Goal: Information Seeking & Learning: Learn about a topic

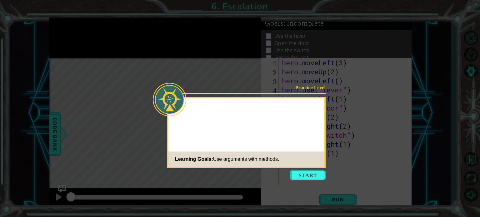
click at [307, 171] on button "Start" at bounding box center [308, 175] width 36 height 10
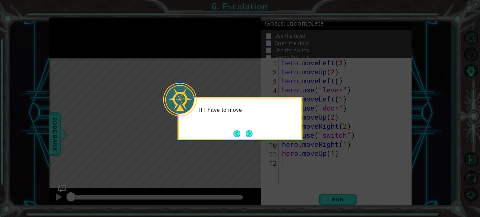
click at [250, 140] on div "If I have to move" at bounding box center [239, 118] width 125 height 43
click at [250, 140] on div "If I have to move long d" at bounding box center [239, 118] width 125 height 43
click at [250, 140] on div "If I have to move long distance" at bounding box center [239, 118] width 125 height 43
click at [250, 140] on div "If I have to move long distances, ther" at bounding box center [239, 118] width 125 height 43
click at [249, 135] on button "Next" at bounding box center [248, 133] width 7 height 7
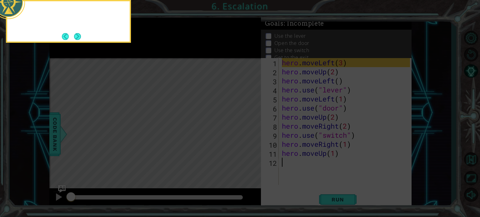
click at [249, 135] on icon at bounding box center [240, 32] width 480 height 369
click at [331, 163] on icon at bounding box center [240, 32] width 480 height 369
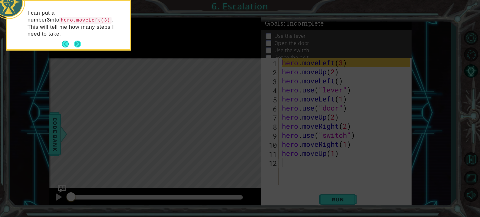
click at [74, 41] on button "Next" at bounding box center [77, 44] width 7 height 7
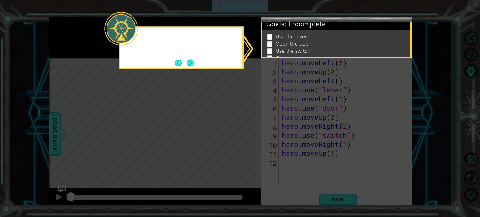
click at [72, 41] on icon at bounding box center [240, 108] width 480 height 217
click at [194, 70] on icon at bounding box center [240, 108] width 480 height 217
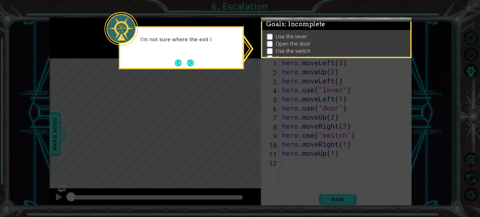
click at [193, 70] on icon at bounding box center [240, 108] width 480 height 217
click at [192, 66] on button "Next" at bounding box center [190, 62] width 7 height 7
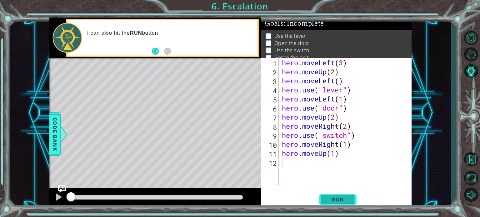
click at [330, 199] on span "Run" at bounding box center [337, 199] width 25 height 6
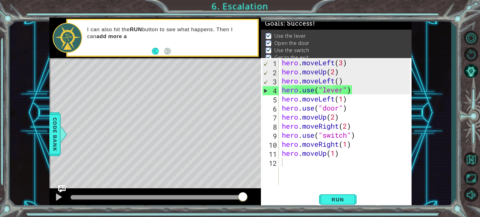
drag, startPoint x: 82, startPoint y: 197, endPoint x: 416, endPoint y: 211, distance: 334.1
click at [416, 211] on body "1 ההההההההההההההההההההההההההההההההההההההההההההההההההההההההההההההההההההההההההההה…" at bounding box center [240, 108] width 480 height 217
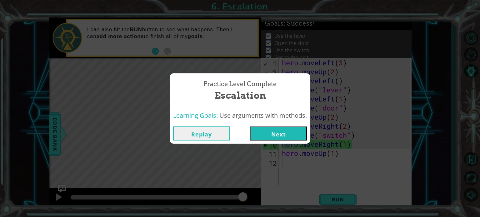
click at [275, 128] on button "Next" at bounding box center [278, 133] width 57 height 14
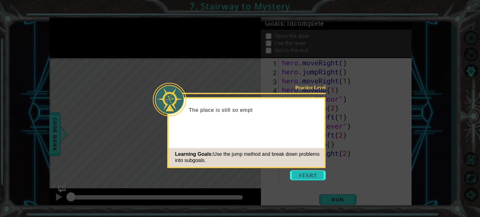
click at [304, 177] on button "Start" at bounding box center [308, 175] width 36 height 10
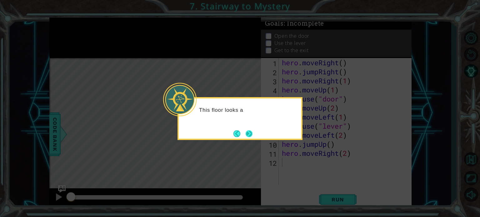
click at [251, 130] on button "Next" at bounding box center [248, 133] width 7 height 7
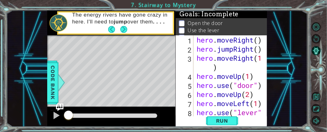
drag, startPoint x: 195, startPoint y: 42, endPoint x: 250, endPoint y: 46, distance: 55.4
click at [250, 46] on div "1 2 3 4 5 6 7 8 hero . moveRight ( ) hero . jumpRight ( ) hero . moveRight ( 1 …" at bounding box center [220, 75] width 90 height 81
drag, startPoint x: 193, startPoint y: 41, endPoint x: 210, endPoint y: 43, distance: 16.3
click at [210, 43] on div "1 2 3 4 5 6 7 8 hero . moveRight ( ) hero . jumpRight ( ) hero . moveRight ( 1 …" at bounding box center [220, 75] width 90 height 81
click at [196, 43] on div "hero . moveRight ( ) hero . jumpRight ( ) hero . moveRight ( 1 ) hero . moveUp …" at bounding box center [229, 89] width 69 height 109
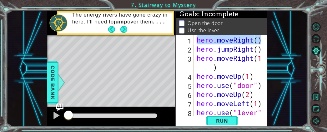
drag, startPoint x: 196, startPoint y: 43, endPoint x: 259, endPoint y: 42, distance: 62.8
click at [259, 42] on div "hero . moveRight ( ) hero . jumpRight ( ) hero . moveRight ( 1 ) hero . moveUp …" at bounding box center [229, 89] width 69 height 109
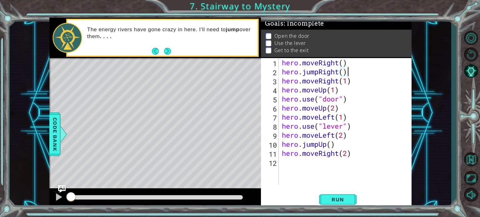
click at [367, 67] on div "hero . moveRight ( ) hero . jumpRight ( ) hero . moveRight ( 1 ) hero . moveUp …" at bounding box center [346, 130] width 132 height 145
click at [364, 63] on div "hero . moveRight ( ) hero . jumpRight ( ) hero . moveRight ( 1 ) hero . moveUp …" at bounding box center [346, 130] width 132 height 145
click at [345, 62] on div "hero . moveRight ( ) hero . jumpRight ( ) hero . moveRight ( 1 ) hero . moveUp …" at bounding box center [346, 130] width 132 height 145
click at [343, 76] on div "hero . moveRight ( 1 ) hero . jumpRight ( ) hero . moveRight ( 1 ) hero . moveU…" at bounding box center [346, 130] width 132 height 145
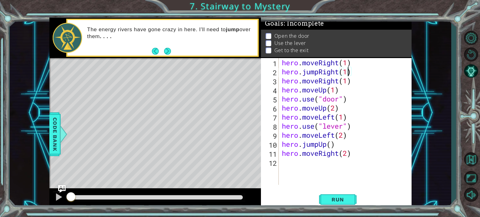
click at [371, 64] on div "hero . moveRight ( 1 ) hero . jumpRight ( 1 ) hero . moveRight ( 1 ) hero . mov…" at bounding box center [346, 130] width 132 height 145
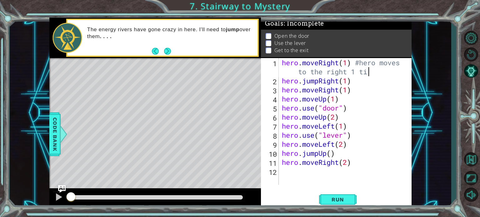
type textarea "hero.moveRight(1) #hero moves to the right 1 time"
click at [374, 90] on div "hero . moveRight ( 1 ) #hero moves to the right 1 time hero . jumpRight ( 1 ) h…" at bounding box center [346, 135] width 132 height 154
click at [373, 85] on div "hero . moveRight ( 1 ) #hero moves to the right 1 time hero . jumpRight ( 1 ) h…" at bounding box center [346, 135] width 132 height 154
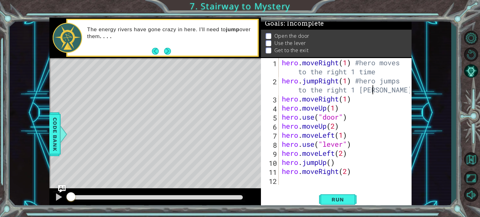
scroll to position [0, 9]
click at [332, 137] on div "hero . moveRight ( 1 ) #hero moves to the right 1 time hero . jumpRight ( 1 ) #…" at bounding box center [346, 135] width 132 height 154
click at [369, 106] on div "hero . moveRight ( 1 ) #hero moves to the right 1 time hero . jumpRight ( 1 ) #…" at bounding box center [346, 135] width 132 height 154
click at [402, 115] on div "hero . moveRight ( 1 ) #hero moves to the right 1 time hero . jumpRight ( 1 ) #…" at bounding box center [346, 135] width 132 height 154
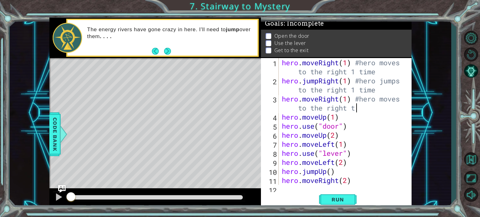
scroll to position [0, 8]
type textarea "hero.moveRight(1) #hero moves to the right 1 time"
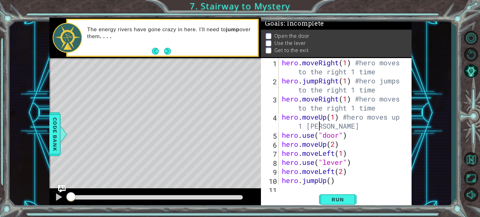
scroll to position [0, 6]
click at [387, 140] on div "hero . moveRight ( 1 ) #hero moves to the right 1 time hero . jumpRight ( 1 ) #…" at bounding box center [344, 135] width 128 height 154
click at [392, 122] on div "hero . moveRight ( 1 ) #hero moves to the right 1 time hero . jumpRight ( 1 ) #…" at bounding box center [344, 135] width 128 height 154
click at [402, 136] on div "hero . moveRight ( 1 ) #hero moves to the right 1 time hero . jumpRight ( 1 ) #…" at bounding box center [344, 135] width 128 height 154
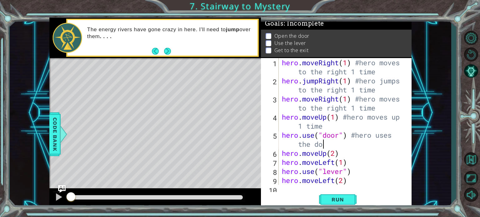
scroll to position [0, 6]
click at [381, 158] on div "hero . moveRight ( 1 ) #hero moves to the right 1 time hero . jumpRight ( 1 ) #…" at bounding box center [344, 135] width 128 height 154
click at [380, 157] on div "hero . moveRight ( 1 ) #hero moves to the right 1 time hero . jumpRight ( 1 ) #…" at bounding box center [344, 135] width 128 height 154
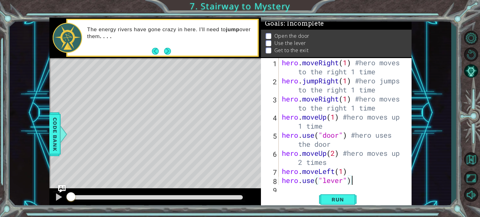
click at [358, 176] on div "hero . moveRight ( 1 ) #hero moves to the right 1 time hero . jumpRight ( 1 ) #…" at bounding box center [344, 135] width 128 height 154
click at [358, 172] on div "hero . moveRight ( 1 ) #hero moves to the right 1 time hero . jumpRight ( 1 ) #…" at bounding box center [344, 135] width 128 height 154
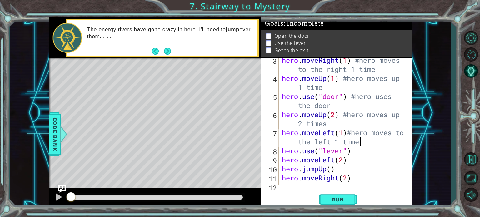
scroll to position [45, 0]
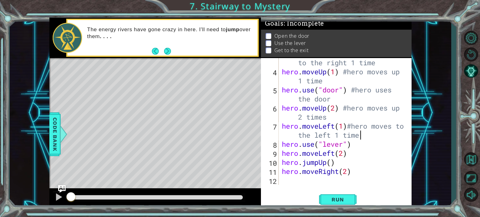
click at [355, 153] on div "hero . moveRight ( 1 ) #hero moves to the right 1 time hero . moveUp ( 1 ) #her…" at bounding box center [344, 126] width 128 height 154
click at [353, 148] on div "hero . moveRight ( 1 ) #hero moves to the right 1 time hero . moveUp ( 1 ) #her…" at bounding box center [344, 126] width 128 height 154
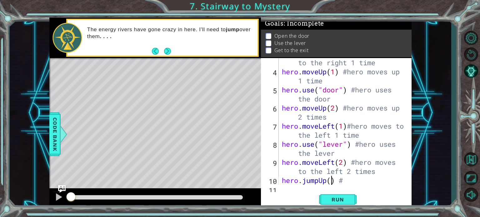
click at [332, 181] on div "hero . moveRight ( 1 ) #hero moves to the right 1 time hero . moveUp ( 1 ) #her…" at bounding box center [344, 126] width 128 height 154
click at [353, 182] on div "hero . moveRight ( 1 ) #hero moves to the right 1 time hero . moveUp ( 1 ) #her…" at bounding box center [344, 126] width 128 height 154
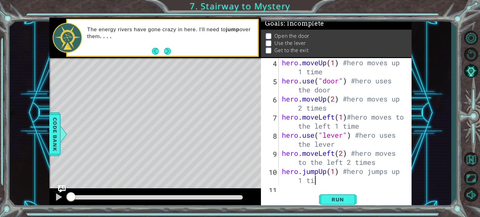
scroll to position [0, 6]
type textarea "hero.jumpUp(1) #hero jumps up 1 time"
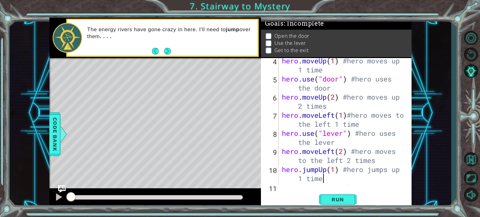
scroll to position [72, 0]
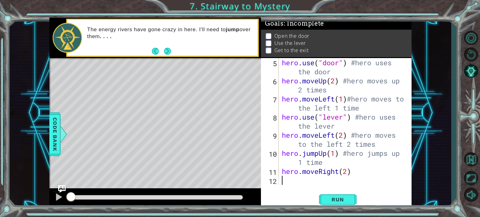
click at [369, 178] on div "hero . use ( "door" ) #hero uses the door hero . moveUp ( 2 ) #hero moves up 2 …" at bounding box center [344, 135] width 128 height 154
click at [371, 176] on div "hero . use ( "door" ) #hero uses the door hero . moveUp ( 2 ) #hero moves up 2 …" at bounding box center [344, 135] width 128 height 154
type textarea "hero.moveRight(2)"
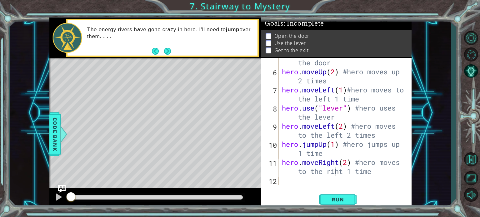
scroll to position [0, 8]
type textarea "hero.moveRight(2) #hero moves to the right 1 time"
click at [396, 182] on div "hero . use ( "door" ) #hero uses the door hero . moveUp ( 2 ) #hero moves up 2 …" at bounding box center [344, 126] width 128 height 154
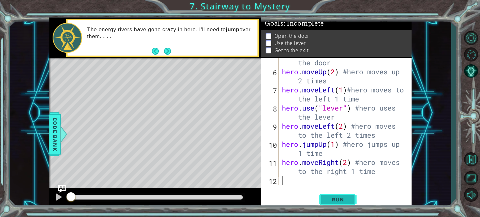
click at [345, 206] on button "Run" at bounding box center [337, 199] width 37 height 15
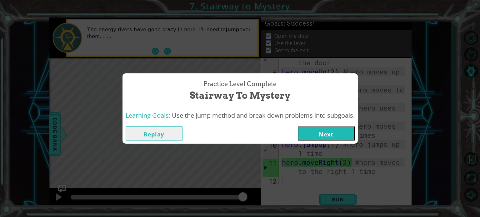
drag, startPoint x: 80, startPoint y: 200, endPoint x: 311, endPoint y: 200, distance: 231.1
click at [311, 200] on body "1 ההההההההההההההההההההההההההההההההההההההההההההההההההההההההההההההההההההההההההההה…" at bounding box center [240, 108] width 480 height 217
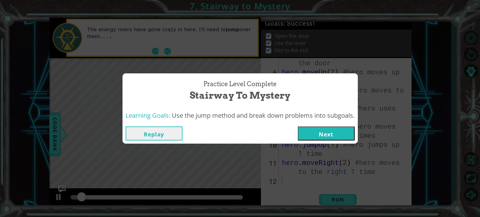
click at [159, 136] on button "Replay" at bounding box center [154, 133] width 57 height 14
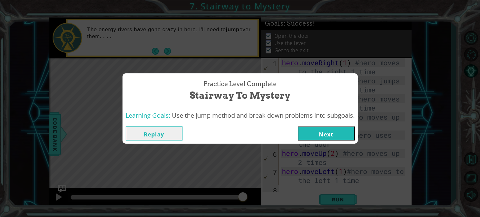
click at [175, 135] on button "Replay" at bounding box center [154, 133] width 57 height 14
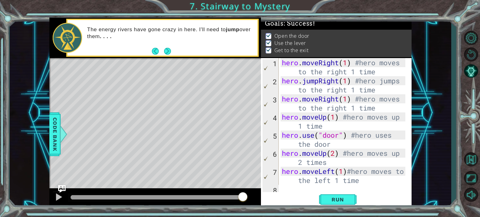
drag, startPoint x: 279, startPoint y: 63, endPoint x: 381, endPoint y: 69, distance: 102.3
click at [381, 69] on div "1 2 3 4 5 6 7 8 hero . moveRight ( 1 ) #hero moves to the right 1 time hero . j…" at bounding box center [335, 121] width 149 height 127
click at [289, 74] on div "hero . moveRight ( 1 ) #hero moves to the right 1 time hero . jumpRight ( 1 ) #…" at bounding box center [344, 139] width 128 height 163
click at [287, 73] on div "hero . moveRight ( 1 ) #hero moves to the right 1 time hero . jumpRight ( 1 ) #…" at bounding box center [342, 121] width 125 height 127
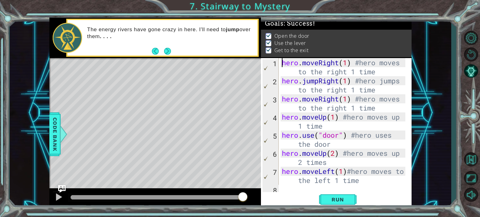
click at [283, 64] on div "hero . moveRight ( 1 ) #hero moves to the right 1 time hero . jumpRight ( 1 ) #…" at bounding box center [344, 139] width 128 height 163
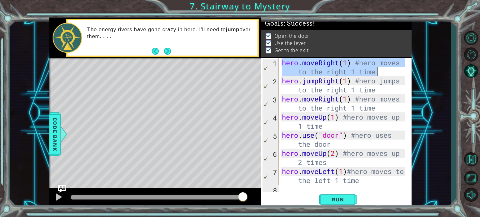
drag, startPoint x: 283, startPoint y: 64, endPoint x: 373, endPoint y: 72, distance: 90.2
click at [373, 72] on div "hero . moveRight ( 1 ) #hero moves to the right 1 time hero . jumpRight ( 1 ) #…" at bounding box center [344, 139] width 128 height 163
click at [390, 72] on div "hero . moveRight ( 1 ) #hero moves to the right 1 time hero . jumpRight ( 1 ) #…" at bounding box center [342, 121] width 125 height 127
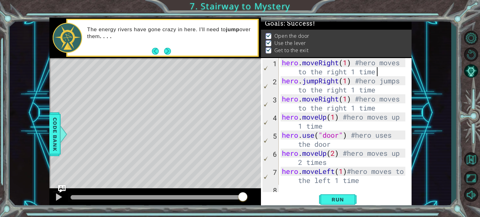
click at [357, 81] on div "hero . moveRight ( 1 ) #hero moves to the right 1 time hero . jumpRight ( 1 ) #…" at bounding box center [344, 139] width 128 height 163
click at [351, 90] on div "hero . moveRight ( 1 ) #hero moves to the right 1 time hero . jumpRight ( 1 ) #…" at bounding box center [344, 139] width 128 height 163
click at [361, 83] on div "hero . moveRight ( 1 ) #hero moves to the right 1 time hero . jumpRight ( 1 ) #…" at bounding box center [344, 139] width 128 height 163
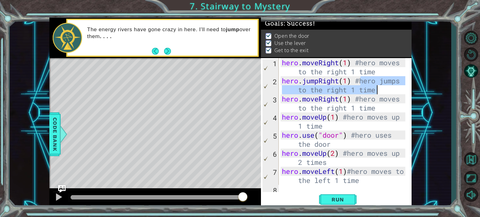
drag, startPoint x: 361, startPoint y: 83, endPoint x: 387, endPoint y: 90, distance: 27.2
click at [387, 90] on div "hero . moveRight ( 1 ) #hero moves to the right 1 time hero . jumpRight ( 1 ) #…" at bounding box center [344, 139] width 128 height 163
click at [360, 97] on div "hero . moveRight ( 1 ) #hero moves to the right 1 time hero . jumpRight ( 1 ) #…" at bounding box center [344, 139] width 128 height 163
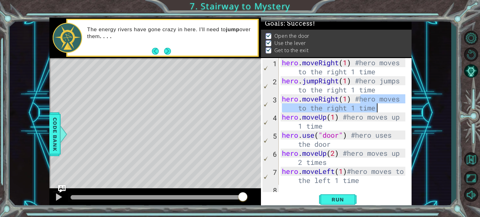
drag, startPoint x: 360, startPoint y: 97, endPoint x: 402, endPoint y: 112, distance: 44.9
click at [402, 112] on div "hero . moveRight ( 1 ) #hero moves to the right 1 time hero . jumpRight ( 1 ) #…" at bounding box center [344, 139] width 128 height 163
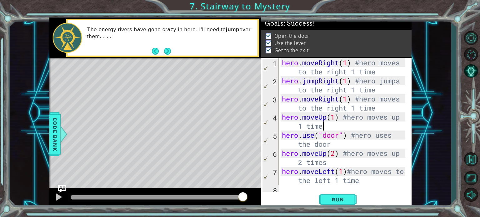
click at [352, 126] on div "hero . moveRight ( 1 ) #hero moves to the right 1 time hero . jumpRight ( 1 ) #…" at bounding box center [344, 139] width 128 height 163
drag, startPoint x: 348, startPoint y: 116, endPoint x: 402, endPoint y: 127, distance: 54.9
click at [402, 127] on div "hero . moveRight ( 1 ) #hero moves to the right 1 time hero . jumpRight ( 1 ) #…" at bounding box center [344, 139] width 128 height 163
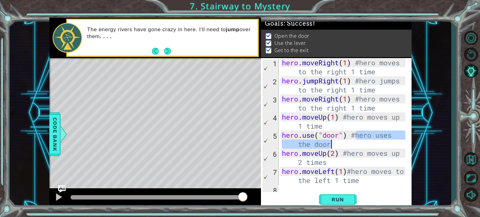
drag, startPoint x: 357, startPoint y: 136, endPoint x: 395, endPoint y: 146, distance: 39.2
click at [395, 146] on div "hero . moveRight ( 1 ) #hero moves to the right 1 time hero . jumpRight ( 1 ) #…" at bounding box center [344, 139] width 128 height 163
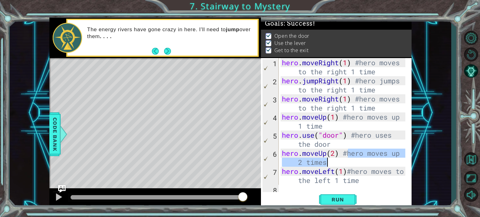
drag, startPoint x: 348, startPoint y: 154, endPoint x: 390, endPoint y: 163, distance: 42.8
click at [390, 163] on div "hero . moveRight ( 1 ) #hero moves to the right 1 time hero . jumpRight ( 1 ) #…" at bounding box center [344, 139] width 128 height 163
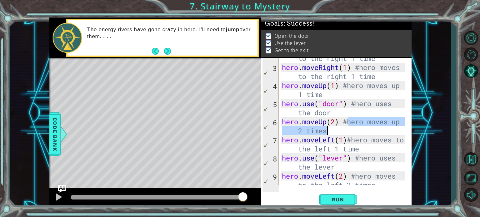
scroll to position [33, 0]
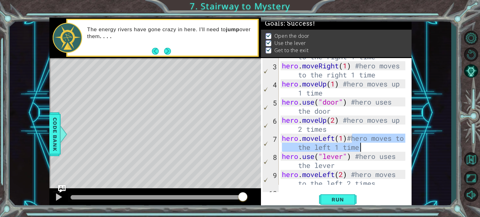
drag, startPoint x: 352, startPoint y: 137, endPoint x: 395, endPoint y: 146, distance: 44.6
click at [395, 146] on div "hero . jumpRight ( 1 ) #hero jumps to the right 1 time hero . moveRight ( 1 ) #…" at bounding box center [344, 124] width 128 height 163
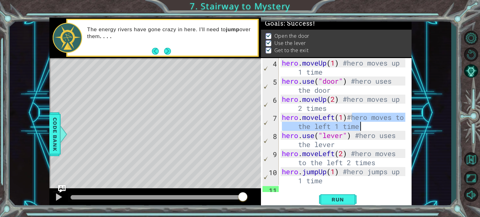
scroll to position [54, 0]
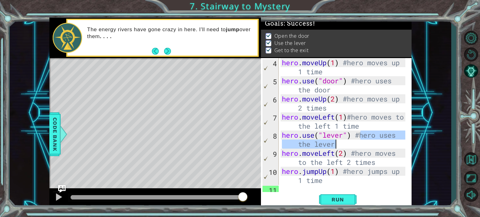
drag, startPoint x: 361, startPoint y: 135, endPoint x: 396, endPoint y: 143, distance: 36.0
click at [396, 143] on div "hero . moveUp ( 1 ) #hero moves up 1 time hero . use ( "door" ) #hero uses the …" at bounding box center [344, 139] width 128 height 163
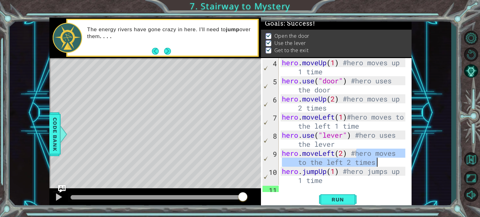
drag, startPoint x: 357, startPoint y: 154, endPoint x: 382, endPoint y: 160, distance: 25.4
click at [382, 160] on div "hero . moveUp ( 1 ) #hero moves up 1 time hero . use ( "door" ) #hero uses the …" at bounding box center [344, 139] width 128 height 163
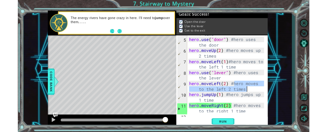
scroll to position [81, 0]
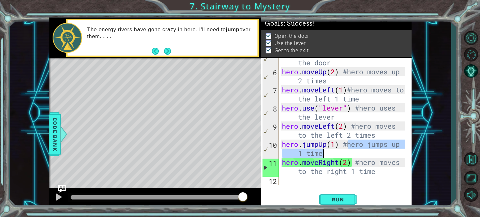
drag, startPoint x: 348, startPoint y: 143, endPoint x: 341, endPoint y: 156, distance: 15.1
click at [341, 156] on div "hero . use ( "door" ) #hero uses the door hero . moveUp ( 2 ) #hero moves up 2 …" at bounding box center [344, 126] width 128 height 154
type textarea "hero.jumpUp(1) #hero jumps up 1 time"
click at [370, 177] on div "hero . use ( "door" ) #hero uses the door hero . moveUp ( 2 ) #hero moves up 2 …" at bounding box center [344, 126] width 128 height 154
drag, startPoint x: 346, startPoint y: 142, endPoint x: 410, endPoint y: 153, distance: 64.5
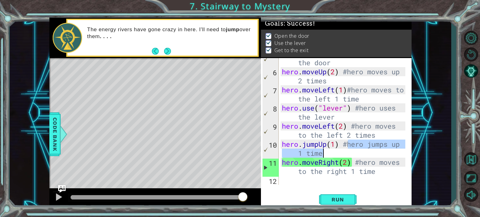
click at [410, 153] on div "5 6 7 8 9 10 11 12 hero . use ( "door" ) #hero uses the door hero . moveUp ( 2 …" at bounding box center [336, 133] width 150 height 150
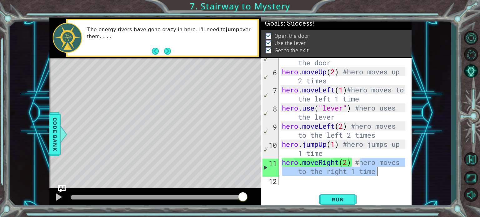
drag, startPoint x: 360, startPoint y: 163, endPoint x: 388, endPoint y: 173, distance: 29.7
click at [388, 173] on div "hero . use ( "door" ) #hero uses the door hero . moveUp ( 2 ) #hero moves up 2 …" at bounding box center [344, 126] width 128 height 154
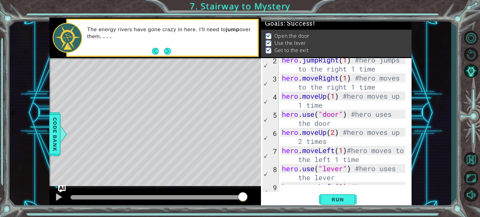
scroll to position [19, 0]
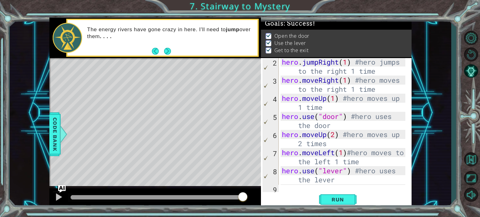
click at [421, 88] on div "1 ההההההההההההההההההההההההההההההההההההההההההההההההההההההההההההההההההההההההההההה…" at bounding box center [230, 112] width 441 height 191
drag, startPoint x: 279, startPoint y: 62, endPoint x: 349, endPoint y: 121, distance: 91.5
click at [353, 126] on div "hero.moveRight(2) #hero moves to the right 1 time 2 3 4 5 6 7 8 9 10 hero . jum…" at bounding box center [335, 121] width 149 height 127
click at [417, 89] on div "1 ההההההההההההההההההההההההההההההההההההההההההההההההההההההההההההההההההההההההההההה…" at bounding box center [230, 112] width 441 height 191
click at [279, 62] on div "hero.moveRight(2) #hero moves to the right 1 time 2 3 4 5 6 7 8 9 10 hero . jum…" at bounding box center [335, 121] width 149 height 127
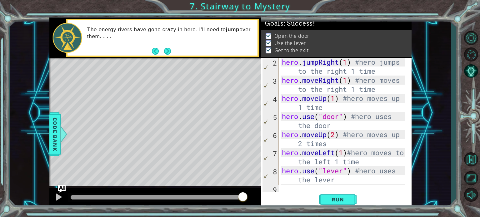
click at [280, 62] on div "hero.moveRight(2) #hero moves to the right 1 time 2 3 4 5 6 7 8 9 10 hero . jum…" at bounding box center [335, 121] width 149 height 127
click at [282, 62] on div "hero . jumpRight ( 1 ) #hero jumps to the right 1 time hero . moveRight ( 1 ) #…" at bounding box center [344, 139] width 128 height 163
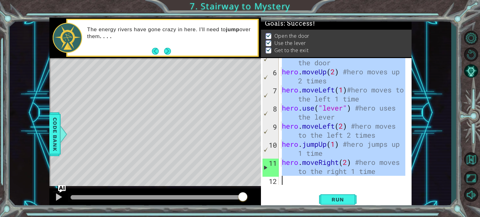
scroll to position [81, 0]
drag, startPoint x: 282, startPoint y: 62, endPoint x: 378, endPoint y: 174, distance: 147.5
click at [378, 174] on div "hero . use ( "door" ) #hero uses the door hero . moveUp ( 2 ) #hero moves up 2 …" at bounding box center [344, 126] width 128 height 154
click at [346, 200] on span "Run" at bounding box center [337, 199] width 25 height 6
type textarea "hero.moveRight(2) #hero moves to the right 1 time"
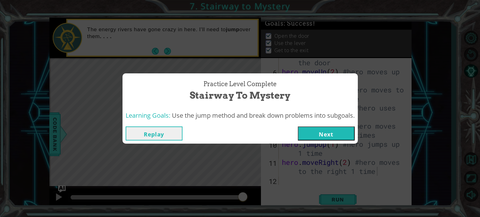
click at [340, 131] on button "Next" at bounding box center [326, 133] width 57 height 14
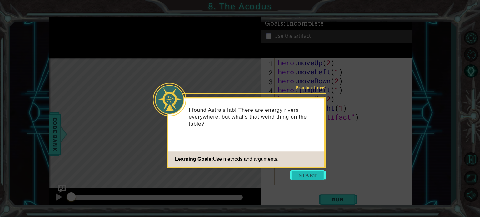
click at [308, 177] on button "Start" at bounding box center [308, 175] width 36 height 10
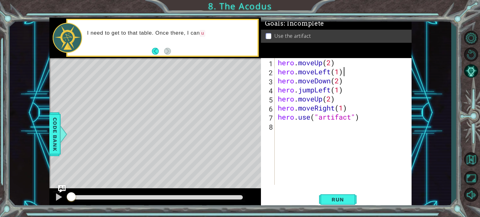
click at [359, 68] on div "hero . moveUp ( 2 ) hero . moveLeft ( 1 ) hero . moveDown ( 2 ) hero . jumpLeft…" at bounding box center [344, 130] width 136 height 145
click at [358, 62] on div "hero . moveUp ( 2 ) hero . moveLeft ( 1 ) hero . moveDown ( 2 ) hero . jumpLeft…" at bounding box center [344, 130] width 136 height 145
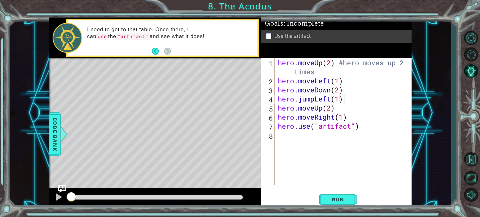
scroll to position [0, 2]
type textarea "hero.use("artifact")"
click at [373, 85] on div "hero . moveUp ( 2 ) #hero moves up 2 times hero . moveLeft ( 1 ) hero . moveDow…" at bounding box center [344, 135] width 136 height 154
click at [364, 81] on div "hero . moveUp ( 2 ) #hero moves up 2 times hero . moveLeft ( 1 ) hero . moveDow…" at bounding box center [344, 135] width 136 height 154
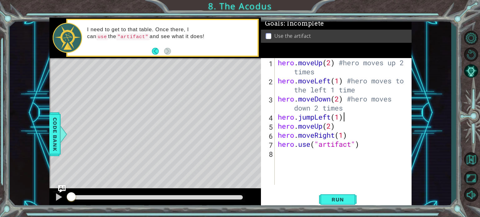
scroll to position [0, 2]
type textarea "hero.jumpLeft(1)"
click at [386, 156] on div "hero . moveUp ( 2 ) #hero moves up 2 times hero . moveLeft ( 1 ) #hero moves to…" at bounding box center [344, 135] width 136 height 154
click at [384, 151] on div "hero . moveUp ( 2 ) #hero moves up 2 times hero . moveLeft ( 1 ) #hero moves to…" at bounding box center [344, 135] width 136 height 154
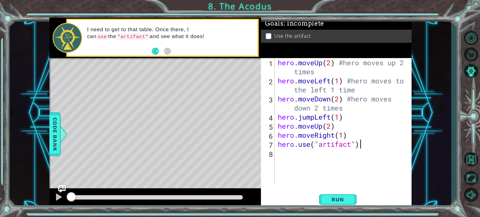
click at [380, 147] on div "hero . moveUp ( 2 ) #hero moves up 2 times hero . moveLeft ( 1 ) #hero moves to…" at bounding box center [344, 135] width 136 height 154
click at [358, 114] on div "hero . moveUp ( 2 ) #hero moves up 2 times hero . moveLeft ( 1 ) #hero moves to…" at bounding box center [344, 135] width 136 height 154
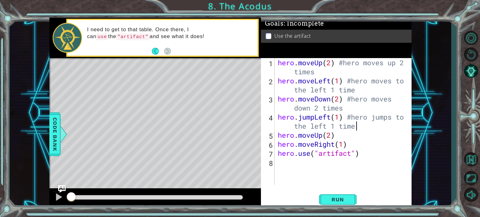
scroll to position [0, 8]
click at [354, 137] on div "hero . moveUp ( 2 ) #hero moves up 2 times hero . moveLeft ( 1 ) #hero moves to…" at bounding box center [344, 135] width 136 height 154
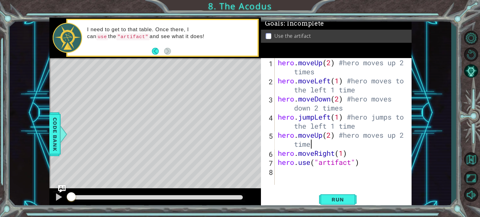
scroll to position [0, 6]
click at [378, 158] on div "hero . moveUp ( 2 ) #hero moves up 2 times hero . moveLeft ( 1 ) #hero moves to…" at bounding box center [344, 135] width 136 height 154
click at [376, 155] on div "hero . moveUp ( 2 ) #hero moves up 2 times hero . moveLeft ( 1 ) #hero moves to…" at bounding box center [344, 135] width 136 height 154
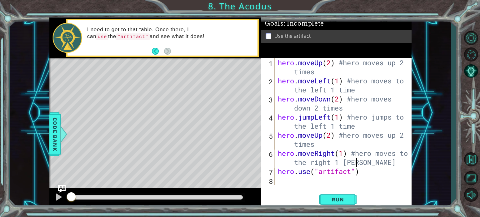
scroll to position [0, 9]
click at [373, 171] on div "hero . moveUp ( 2 ) #hero moves up 2 times hero . moveLeft ( 1 ) #hero moves to…" at bounding box center [344, 135] width 136 height 154
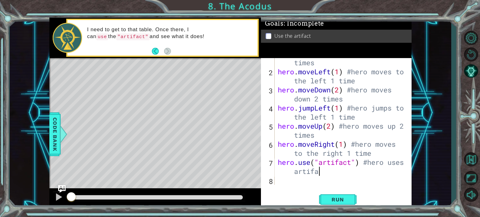
scroll to position [0, 7]
type textarea "hero.use("artifact") #hero uses artifact"
